Goal: Task Accomplishment & Management: Complete application form

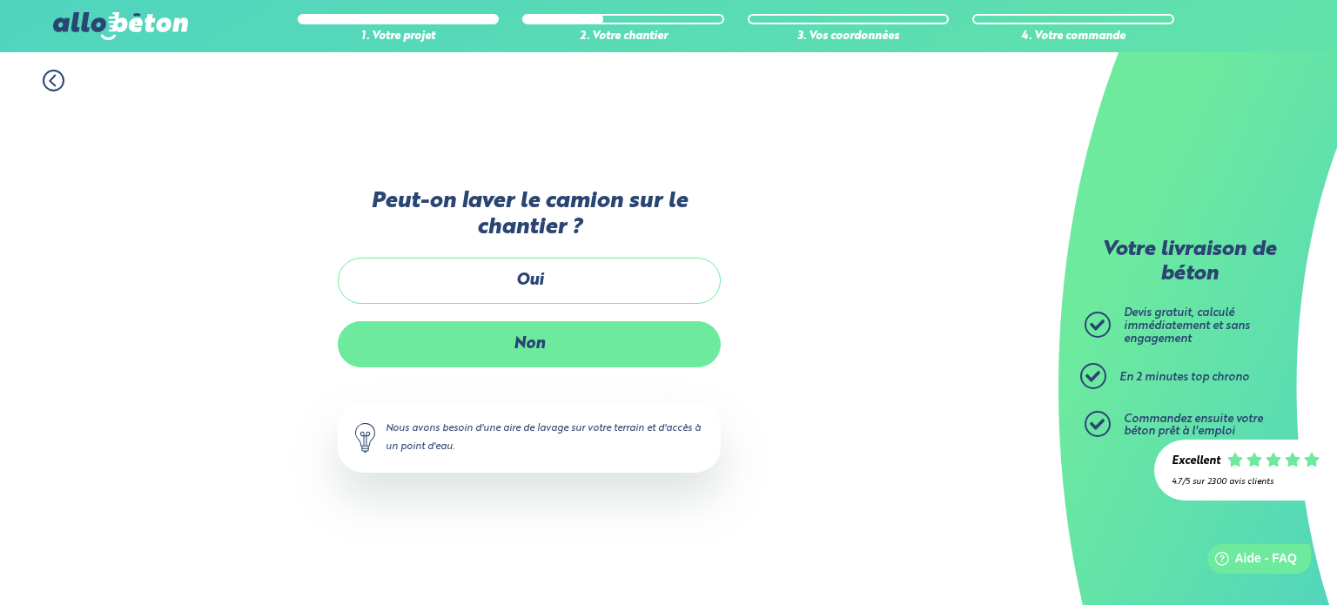
click at [550, 341] on label "Non" at bounding box center [529, 344] width 383 height 46
click at [0, 0] on input "Non" at bounding box center [0, 0] width 0 height 0
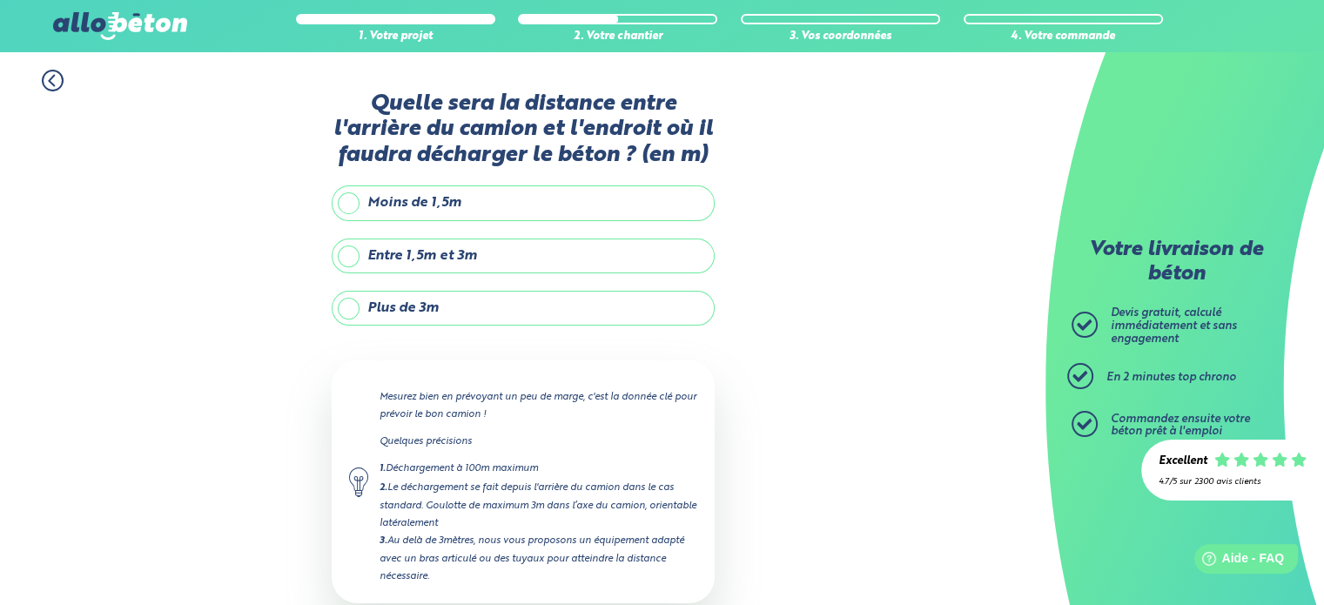
click at [464, 259] on label "Entre 1,5m et 3m" at bounding box center [523, 255] width 383 height 35
click at [0, 0] on input "Entre 1,5m et 3m" at bounding box center [0, 0] width 0 height 0
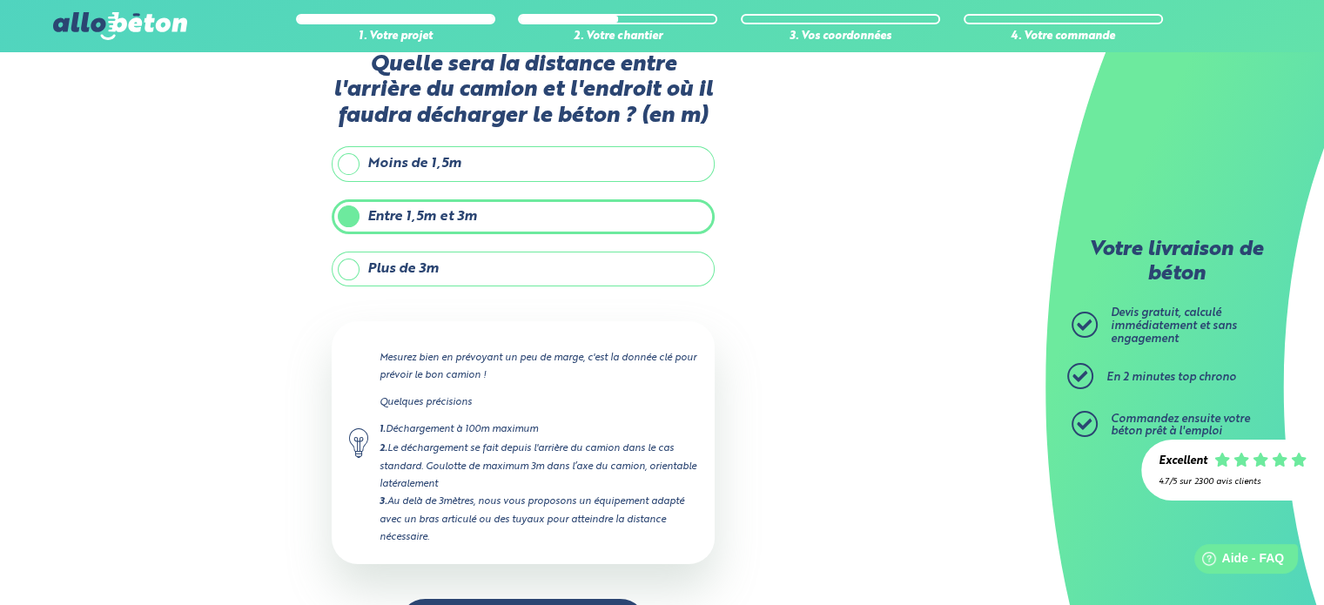
scroll to position [98, 0]
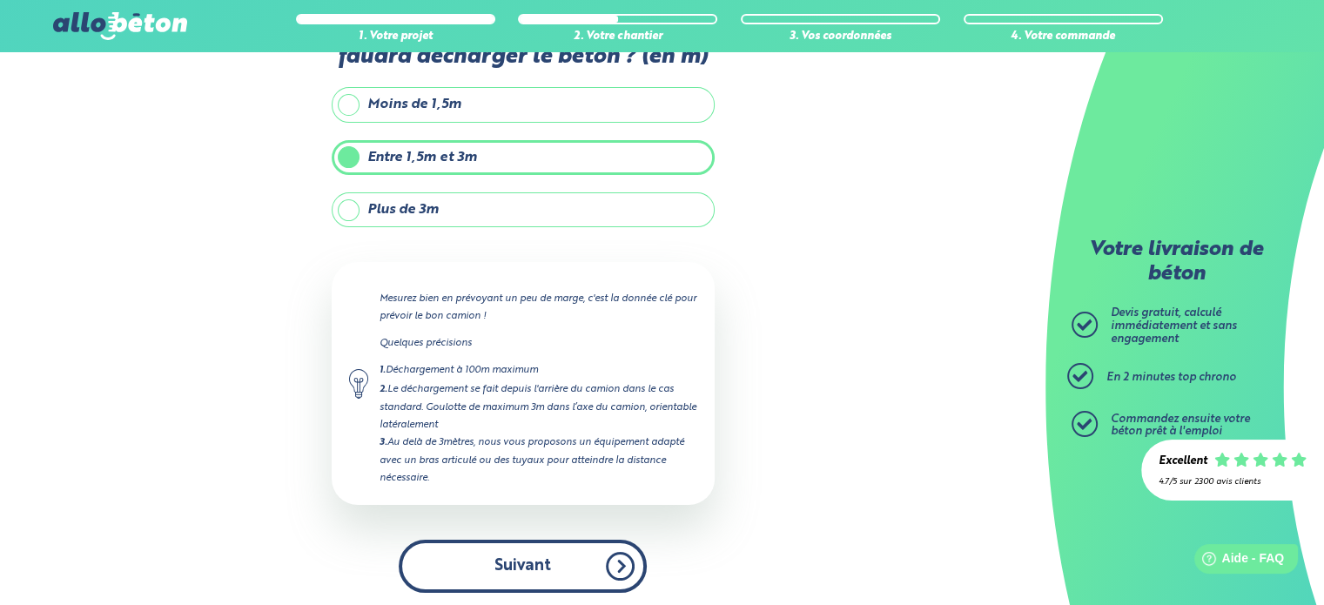
click at [543, 563] on button "Suivant" at bounding box center [523, 566] width 248 height 53
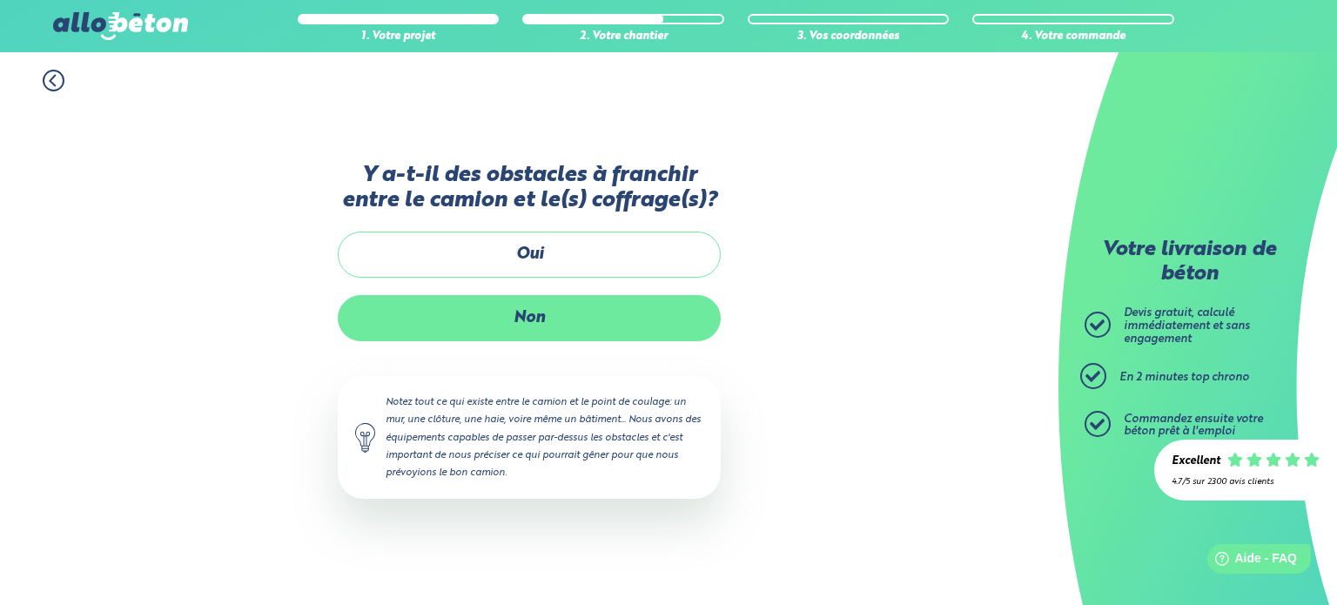
click at [517, 313] on label "Non" at bounding box center [529, 318] width 383 height 46
click at [0, 0] on input "Non" at bounding box center [0, 0] width 0 height 0
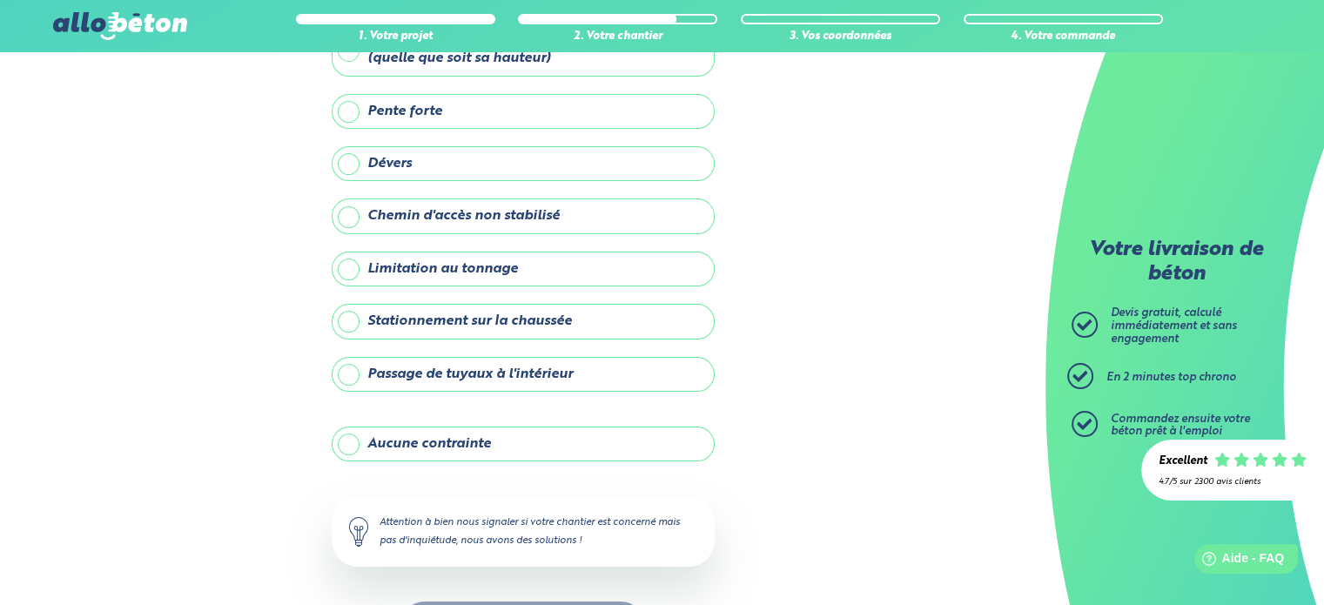
scroll to position [174, 0]
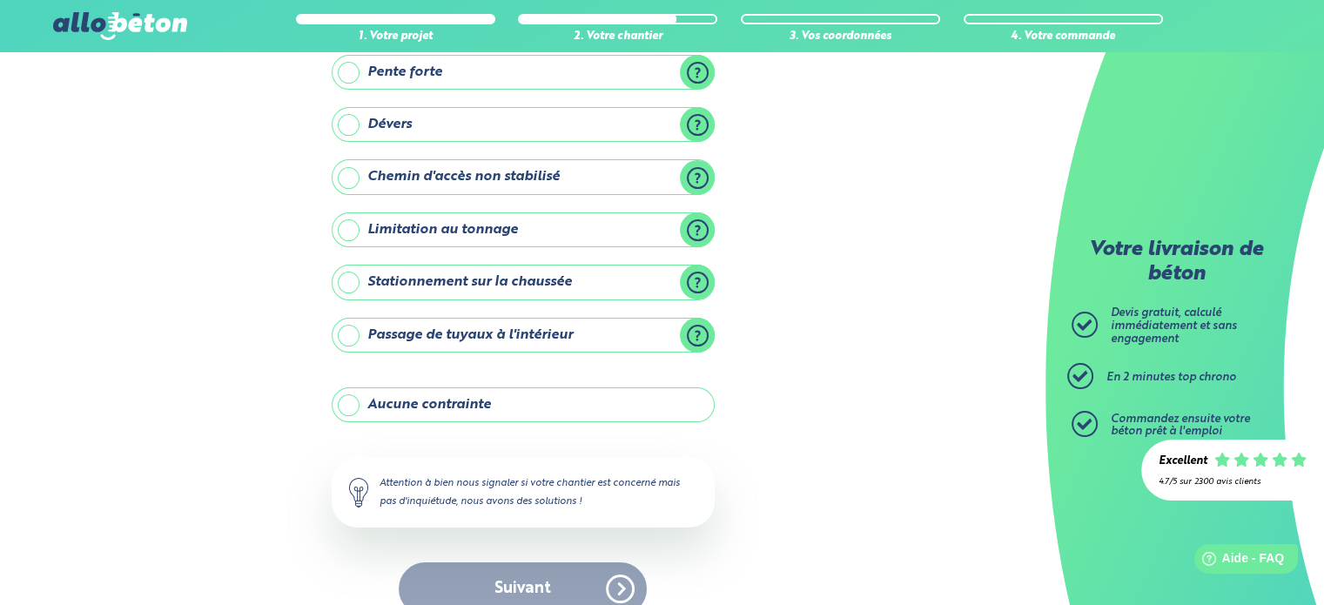
click at [349, 283] on label "Stationnement sur la chaussée" at bounding box center [523, 282] width 383 height 35
click at [0, 0] on input "Stationnement sur la chaussée" at bounding box center [0, 0] width 0 height 0
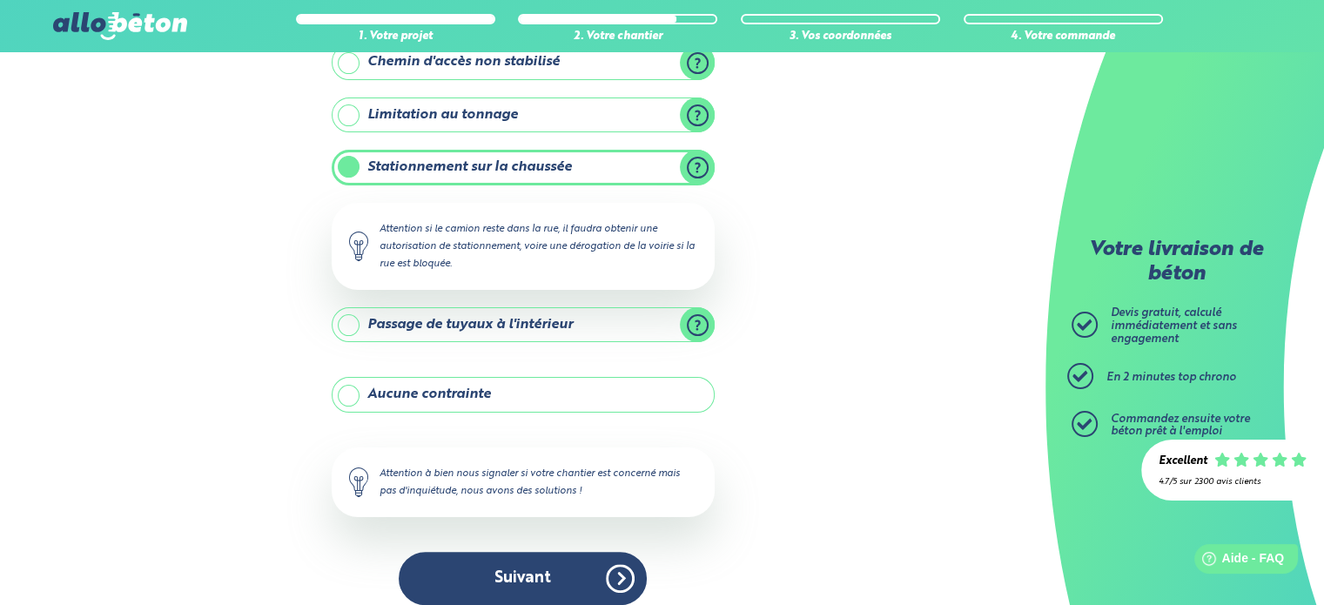
scroll to position [303, 0]
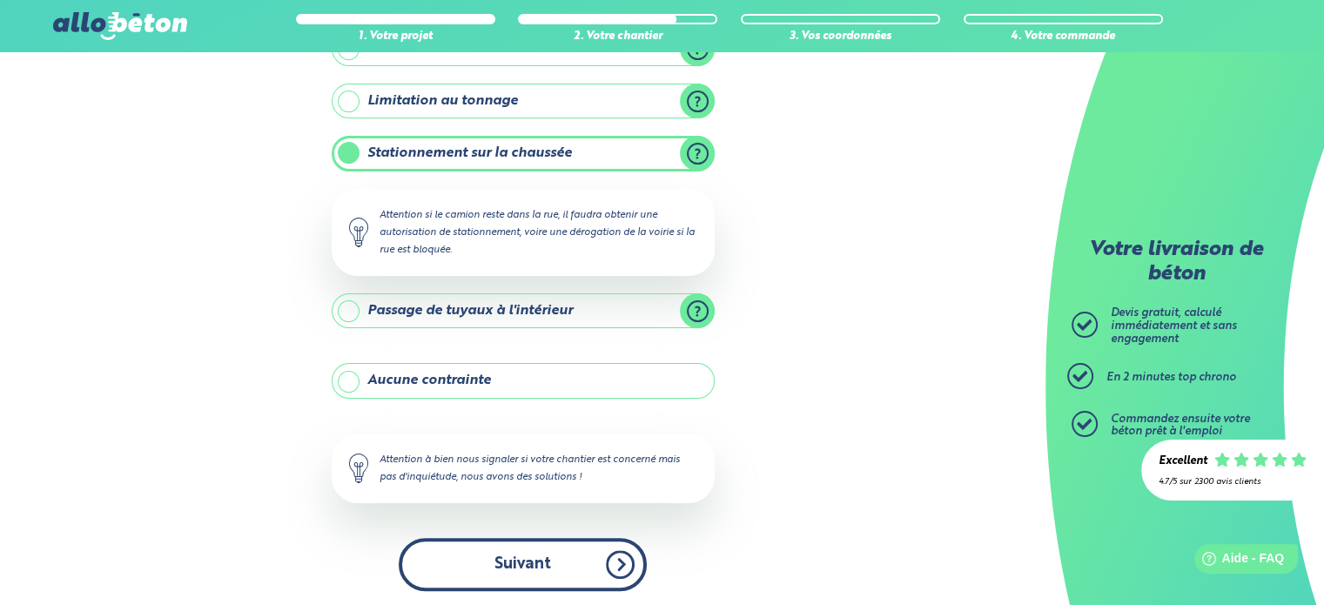
click at [573, 549] on button "Suivant" at bounding box center [523, 564] width 248 height 53
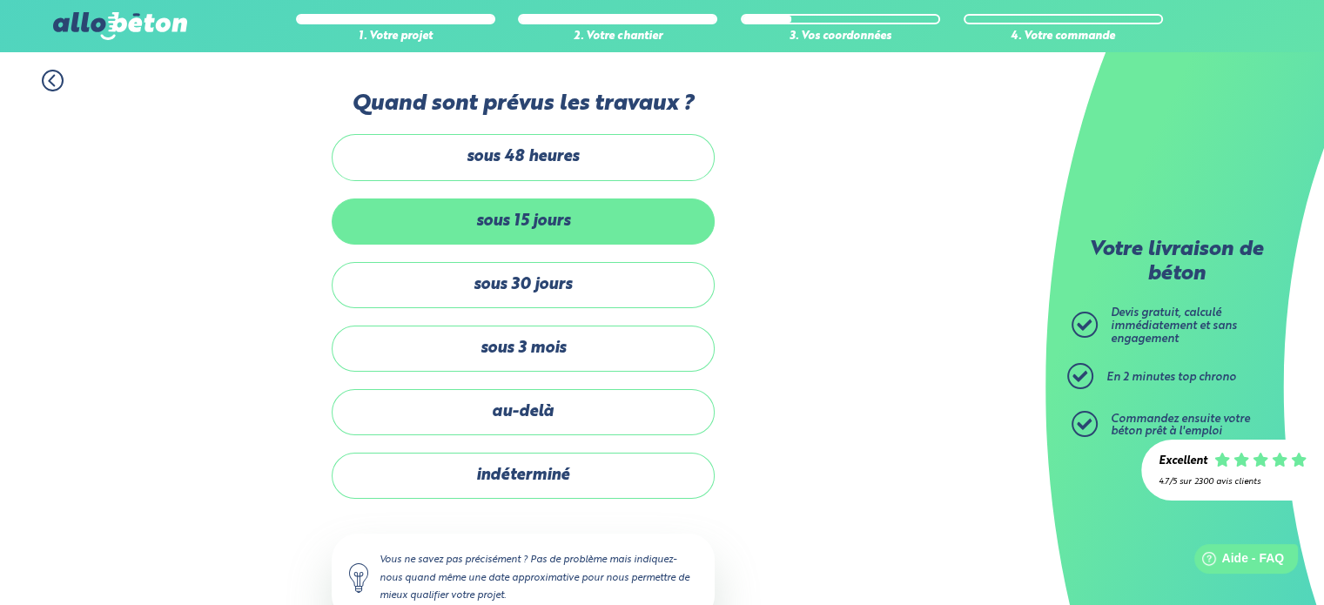
click at [549, 218] on label "sous 15 jours" at bounding box center [523, 221] width 383 height 46
click at [0, 0] on input "sous 15 jours" at bounding box center [0, 0] width 0 height 0
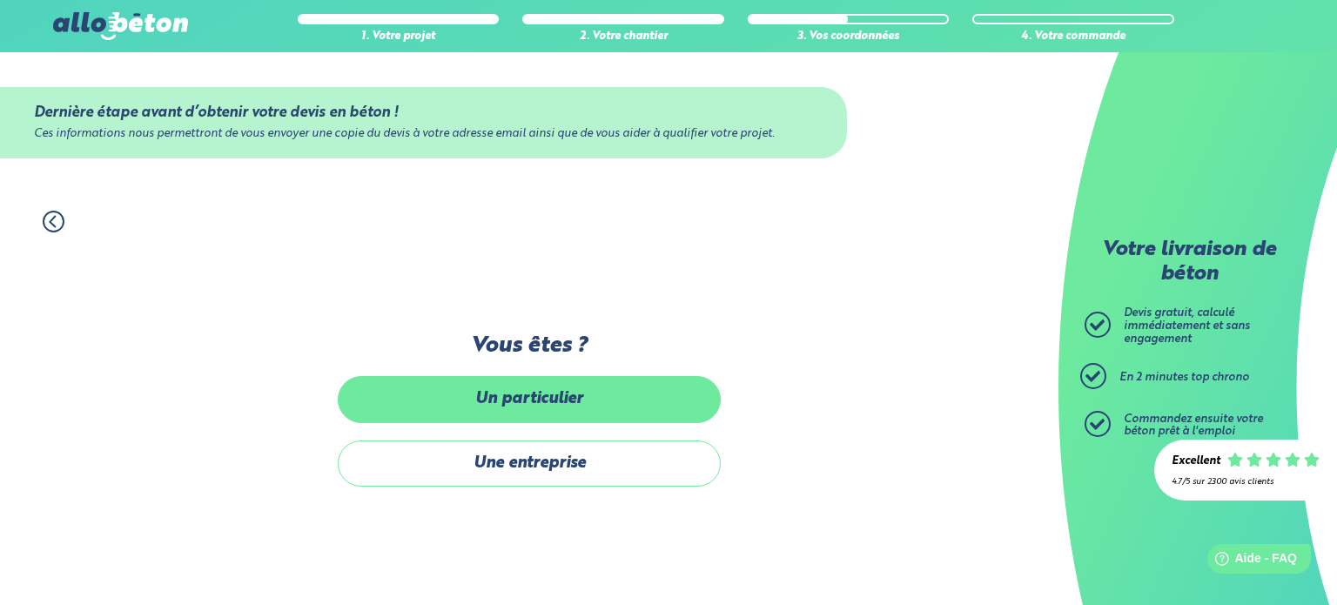
click at [585, 400] on label "Un particulier" at bounding box center [529, 399] width 383 height 46
click at [0, 0] on input "Un particulier" at bounding box center [0, 0] width 0 height 0
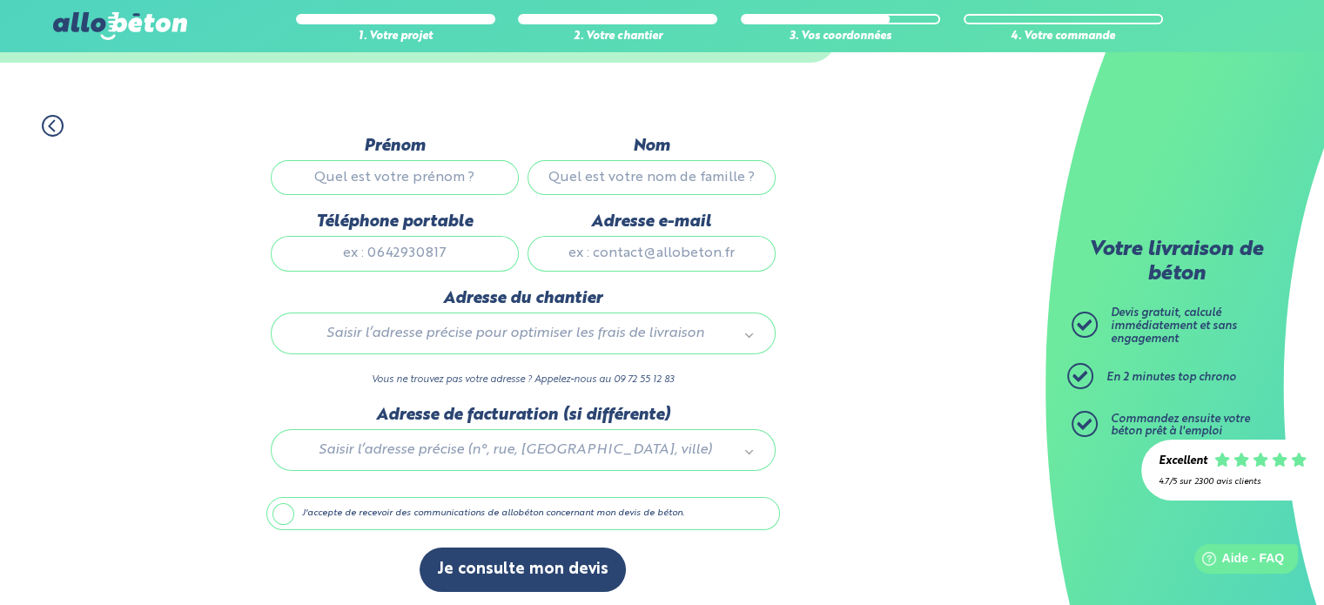
scroll to position [97, 0]
